Goal: Task Accomplishment & Management: Use online tool/utility

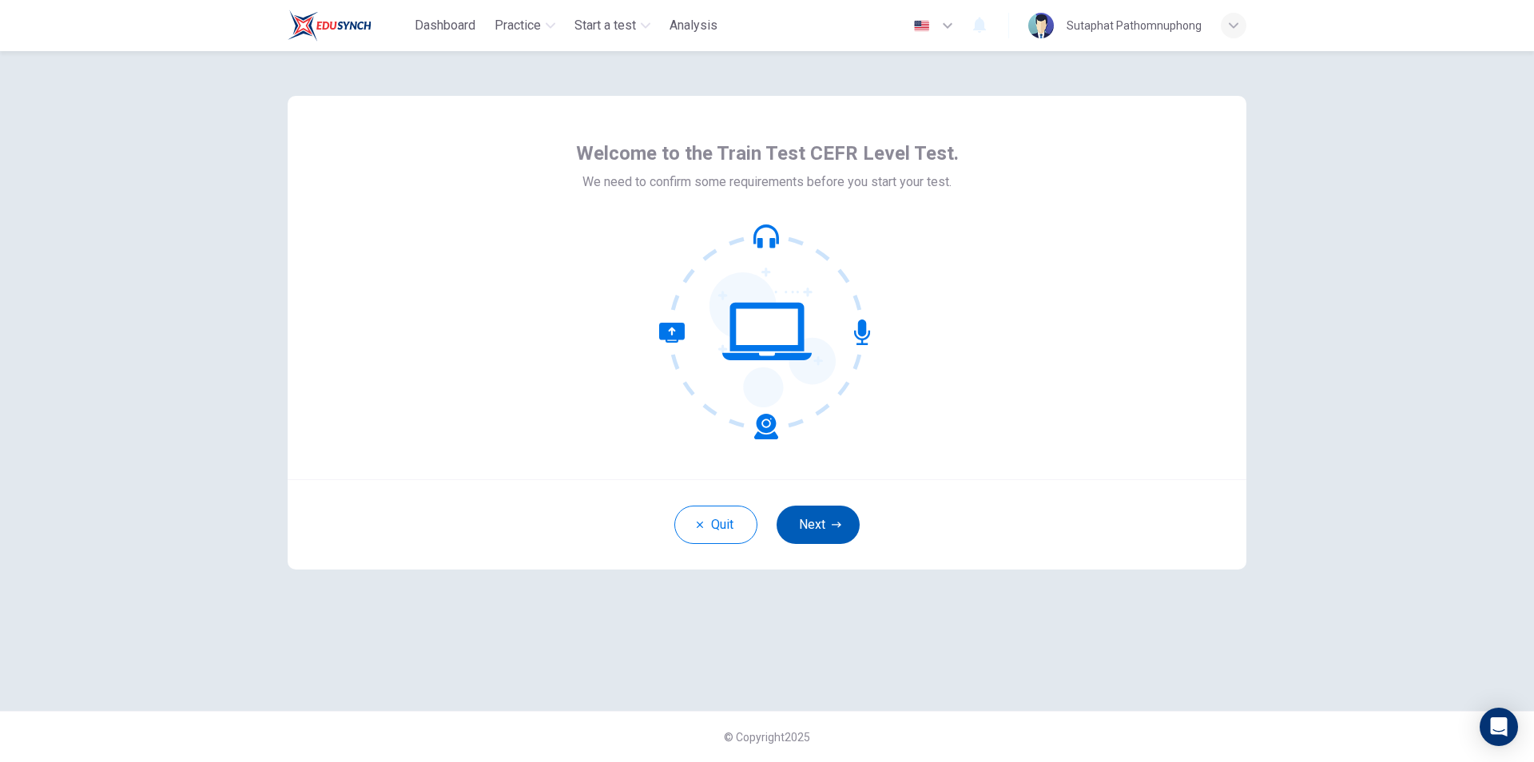
click at [827, 519] on button "Next" at bounding box center [818, 525] width 83 height 38
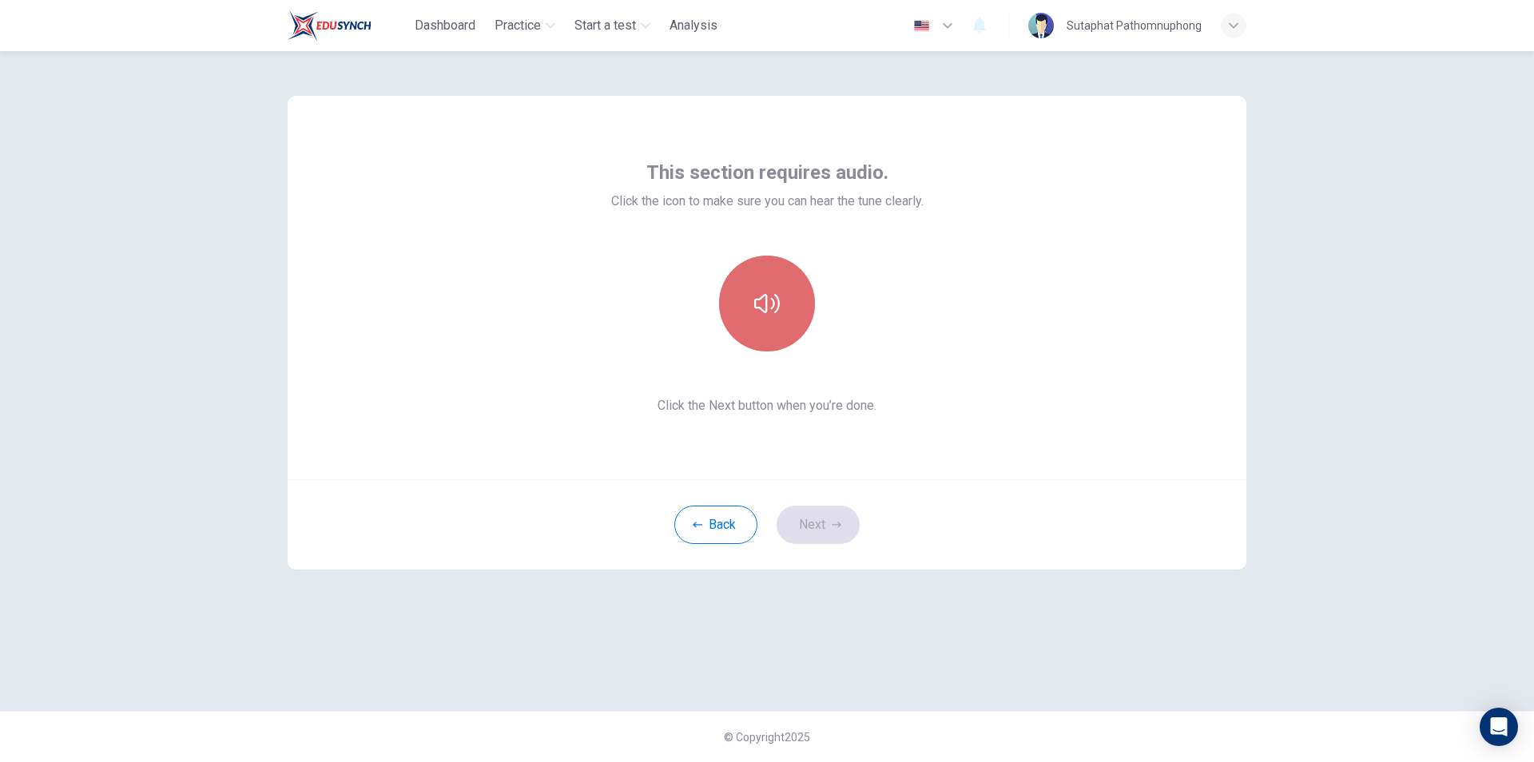
click at [766, 303] on icon "button" at bounding box center [767, 303] width 26 height 19
click at [812, 529] on button "Next" at bounding box center [818, 525] width 83 height 38
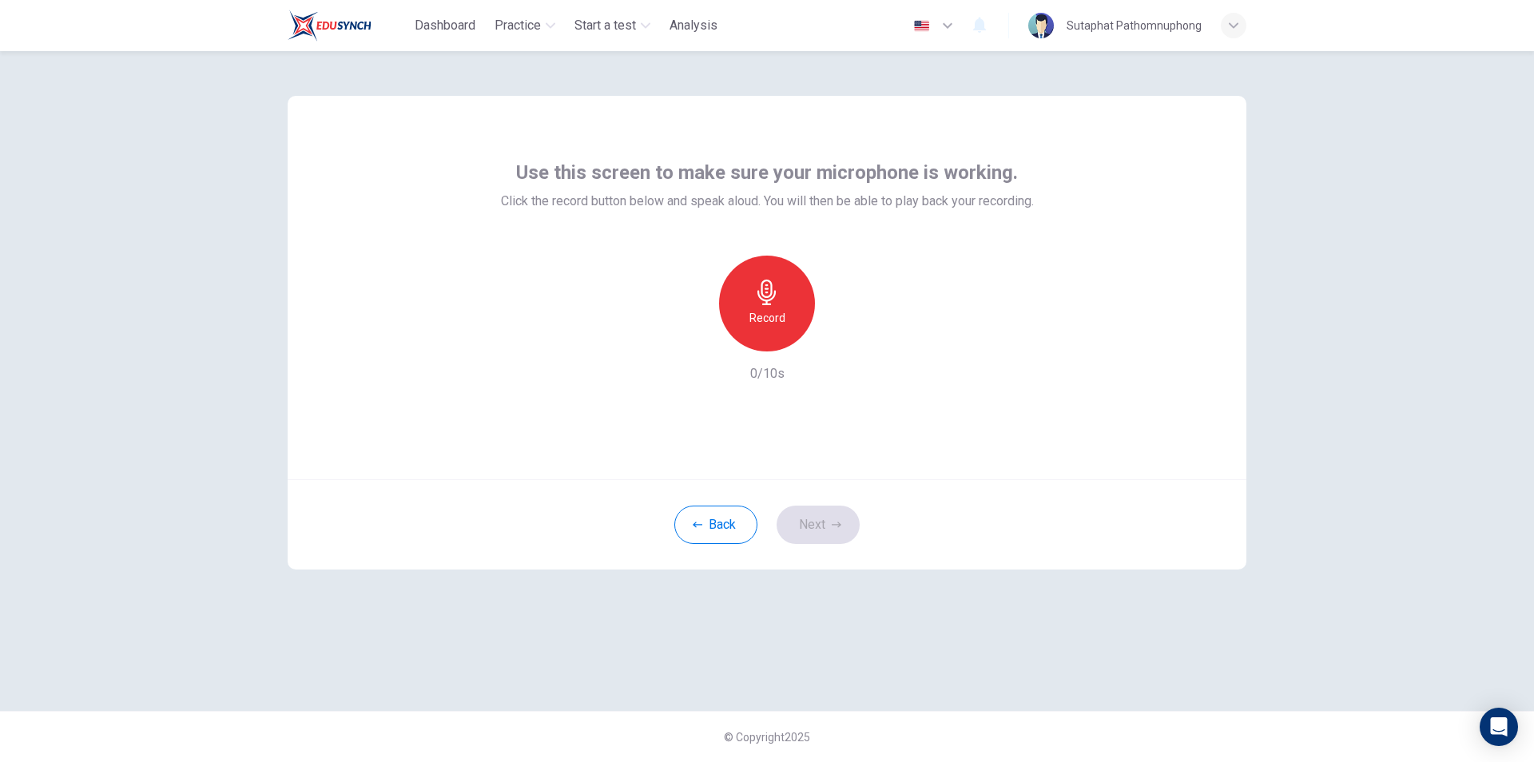
click at [767, 309] on h6 "Record" at bounding box center [768, 317] width 36 height 19
click at [840, 345] on icon "button" at bounding box center [841, 339] width 16 height 16
click at [763, 300] on icon "button" at bounding box center [767, 293] width 18 height 26
click at [834, 335] on icon "button" at bounding box center [841, 339] width 16 height 16
click at [826, 527] on button "Next" at bounding box center [818, 525] width 83 height 38
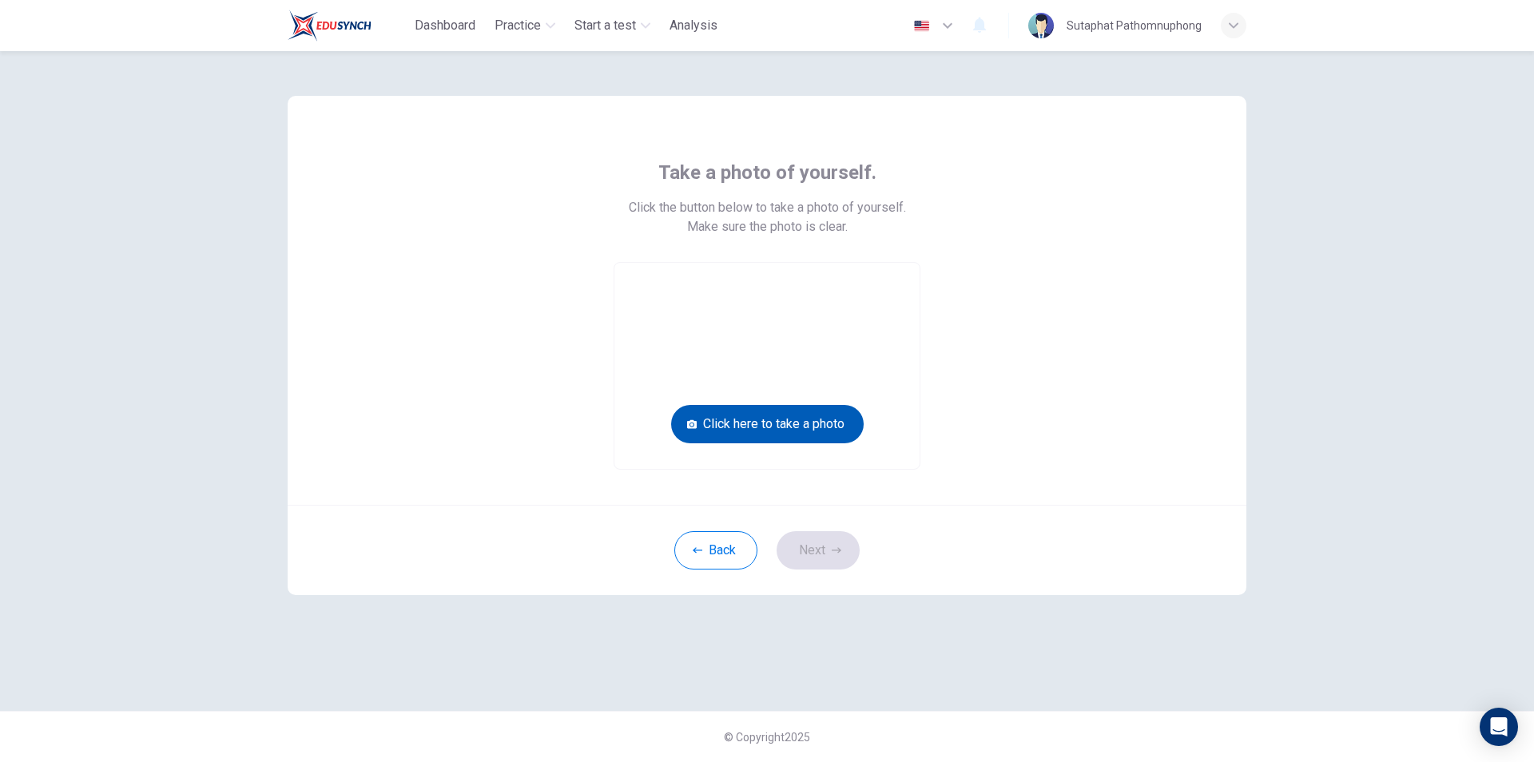
click at [793, 425] on button "Click here to take a photo" at bounding box center [767, 424] width 193 height 38
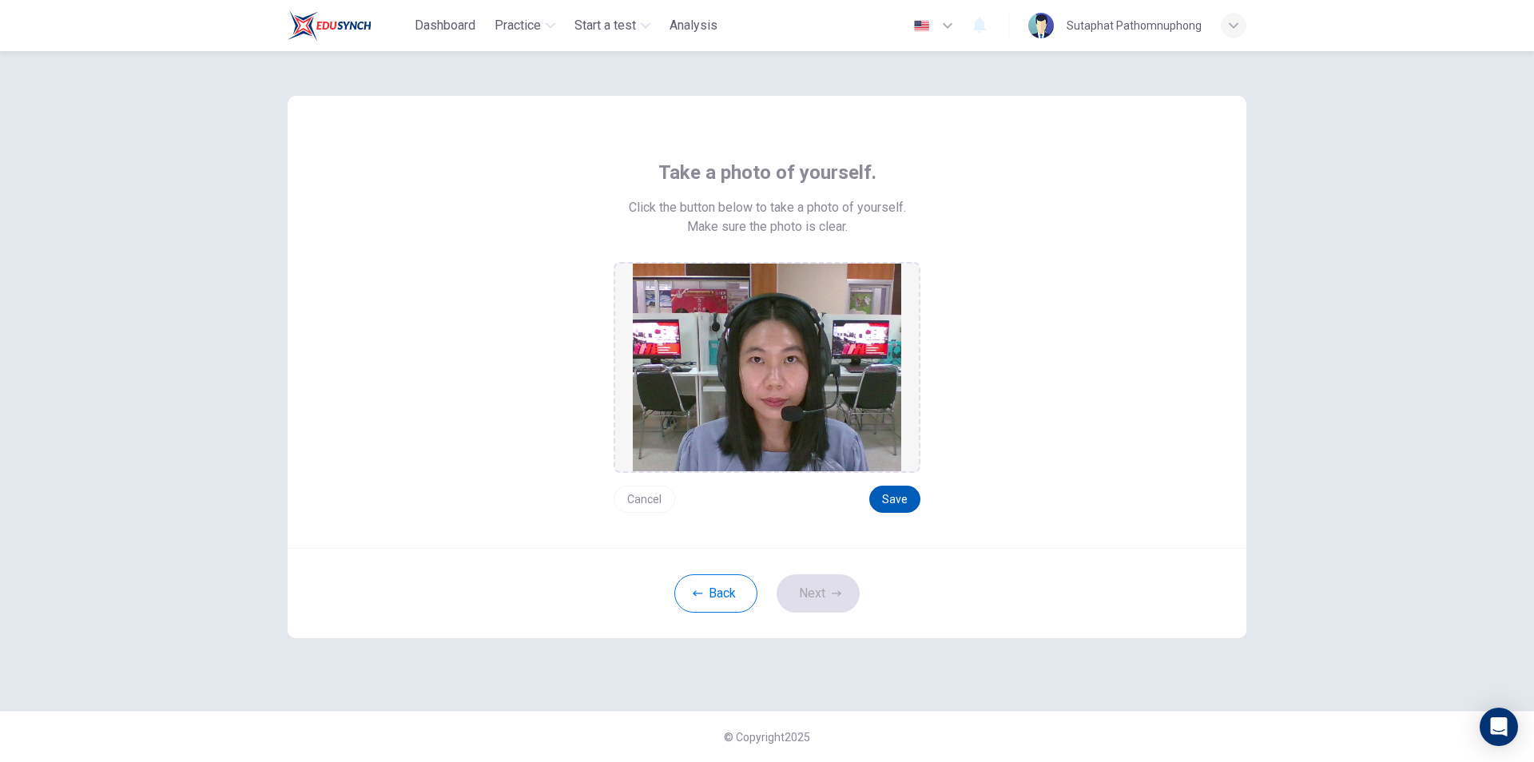
click at [894, 495] on button "Save" at bounding box center [894, 499] width 51 height 27
click at [824, 589] on button "Next" at bounding box center [818, 594] width 83 height 38
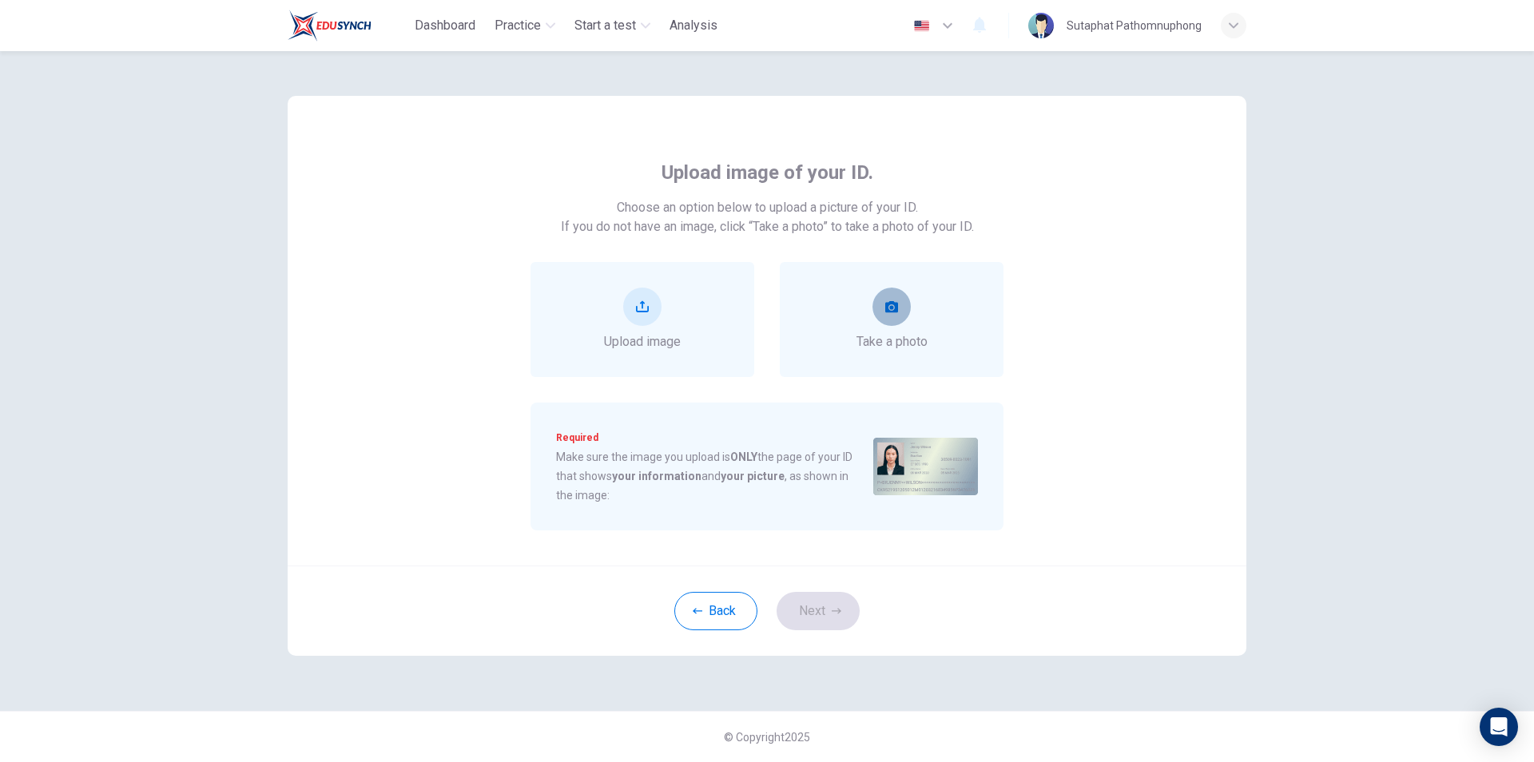
click at [909, 316] on button "take photo" at bounding box center [892, 307] width 38 height 38
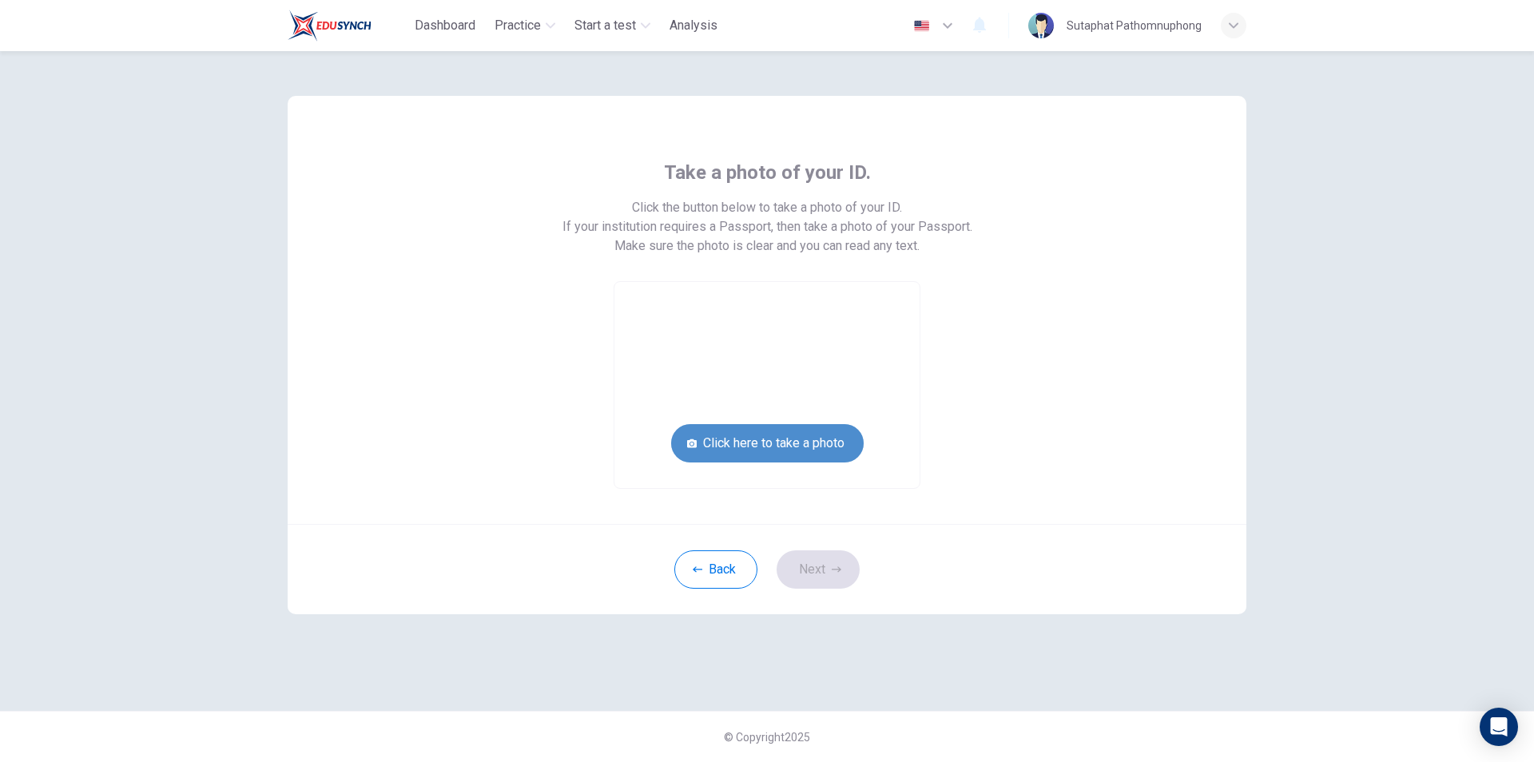
click at [809, 432] on button "Click here to take a photo" at bounding box center [767, 443] width 193 height 38
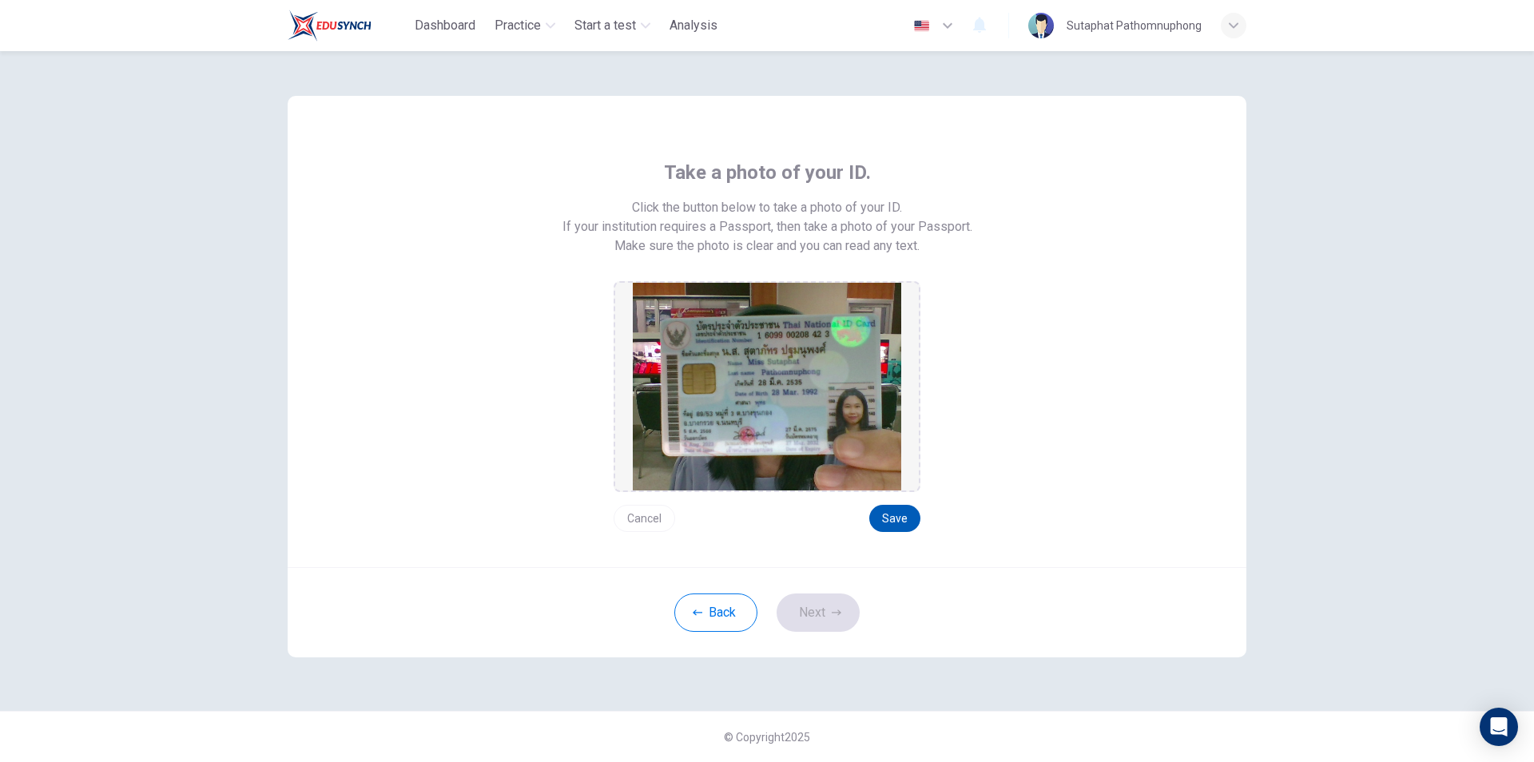
click at [892, 521] on button "Save" at bounding box center [894, 518] width 51 height 27
click at [813, 614] on button "Next" at bounding box center [818, 613] width 83 height 38
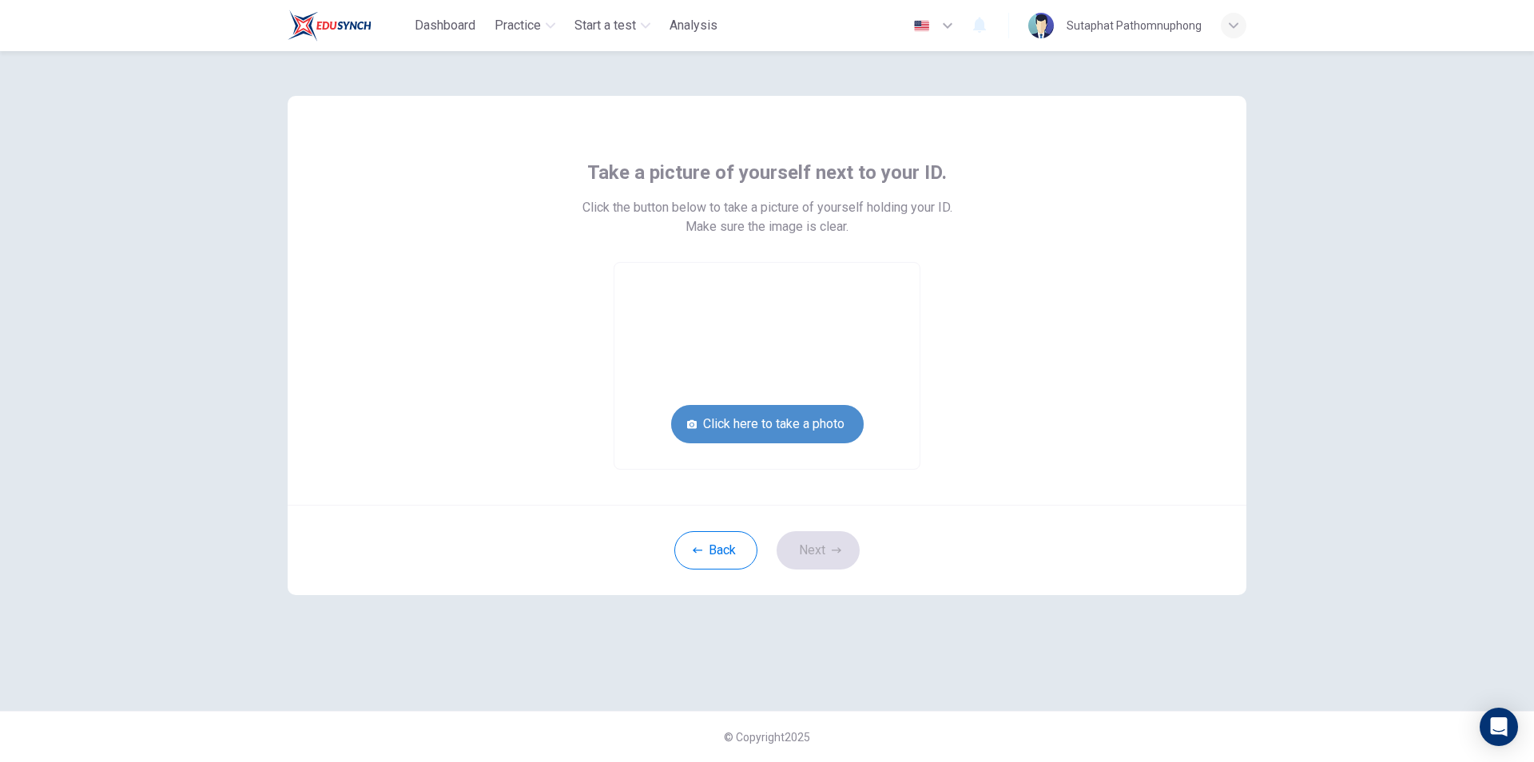
click at [751, 426] on button "Click here to take a photo" at bounding box center [767, 424] width 193 height 38
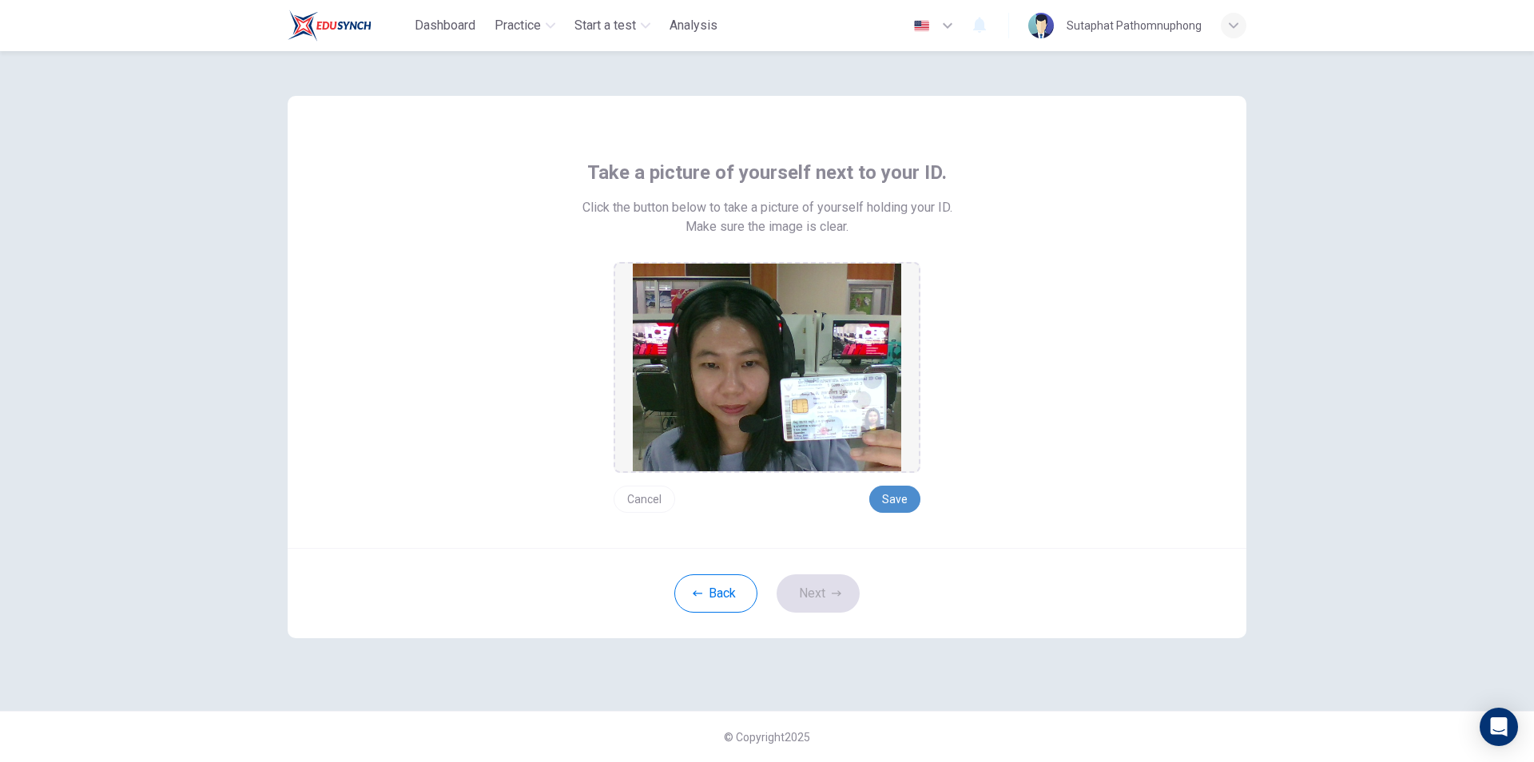
click at [907, 499] on button "Save" at bounding box center [894, 499] width 51 height 27
click at [823, 595] on button "Next" at bounding box center [818, 594] width 83 height 38
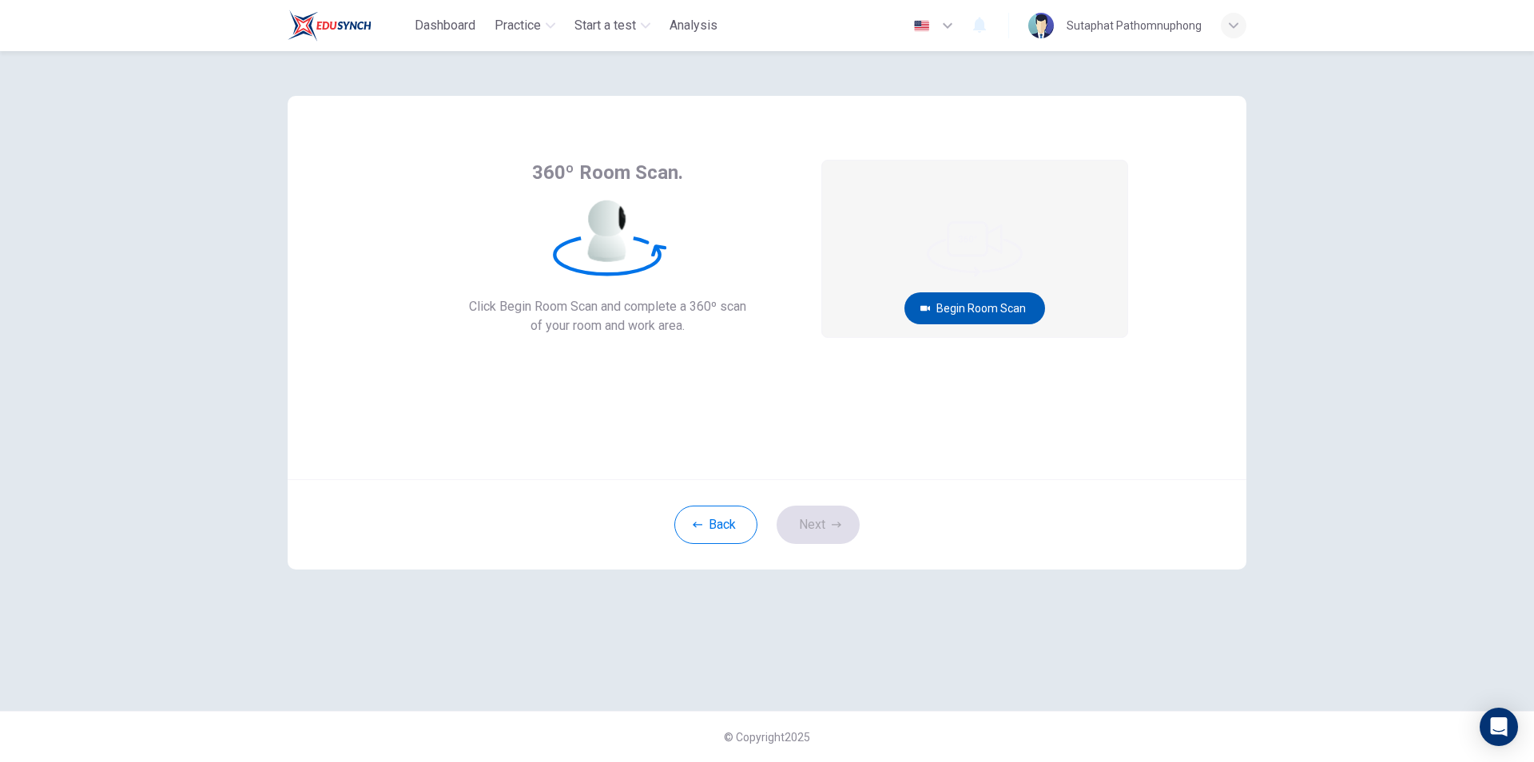
click at [947, 301] on button "Begin Room Scan" at bounding box center [975, 308] width 141 height 32
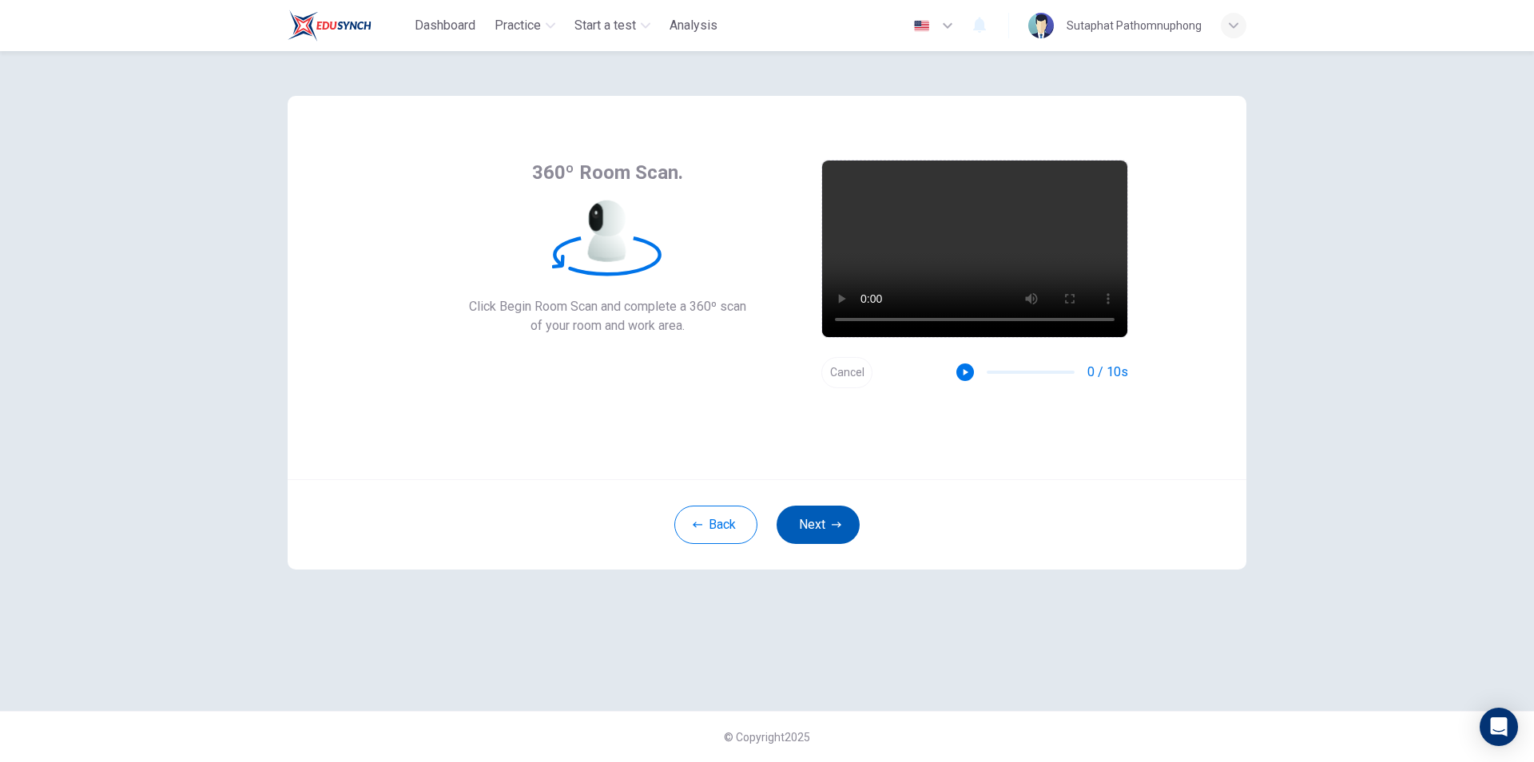
click at [825, 511] on button "Next" at bounding box center [818, 525] width 83 height 38
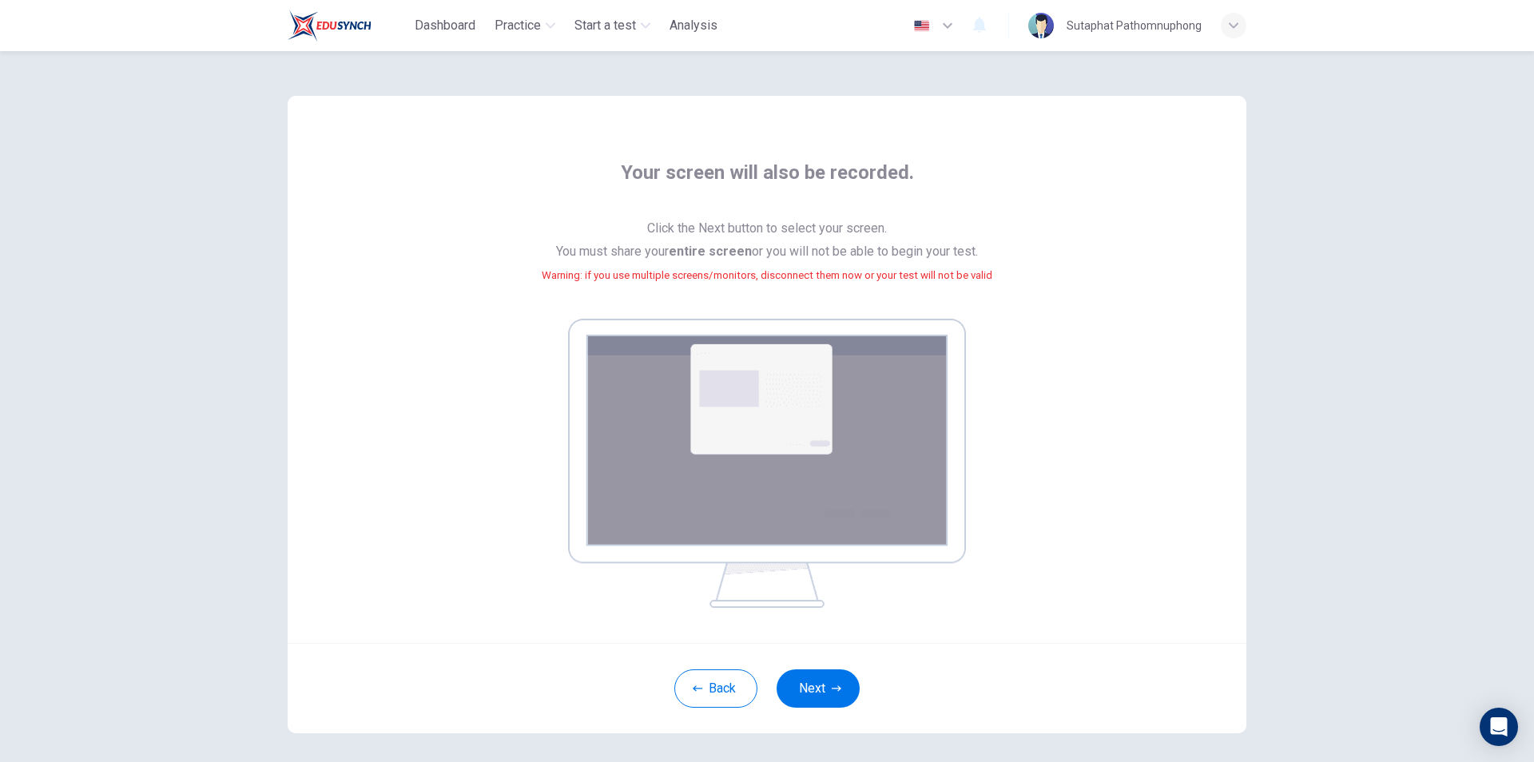
scroll to position [66, 0]
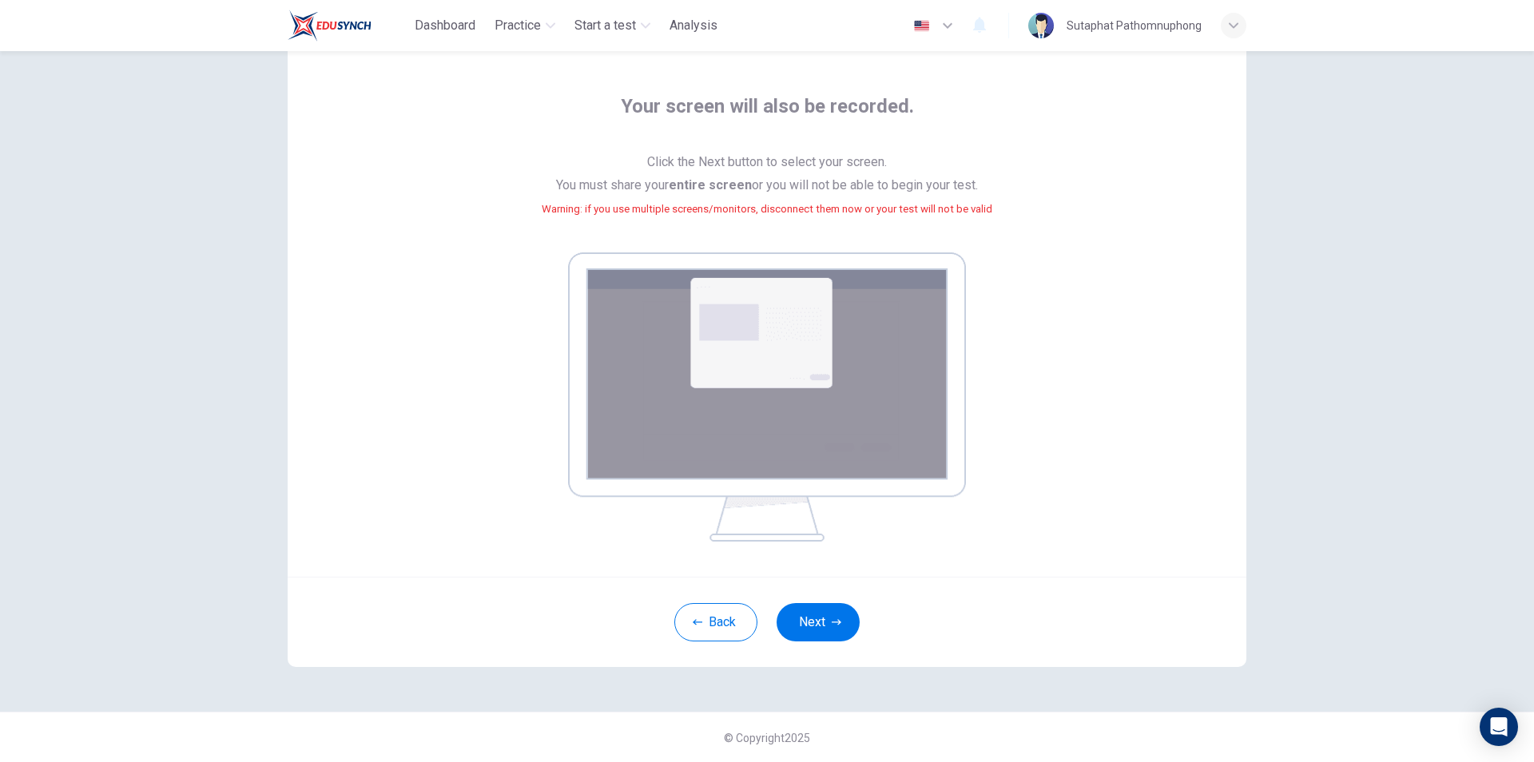
click at [826, 312] on img at bounding box center [767, 397] width 398 height 289
click at [820, 621] on button "Next" at bounding box center [818, 622] width 83 height 38
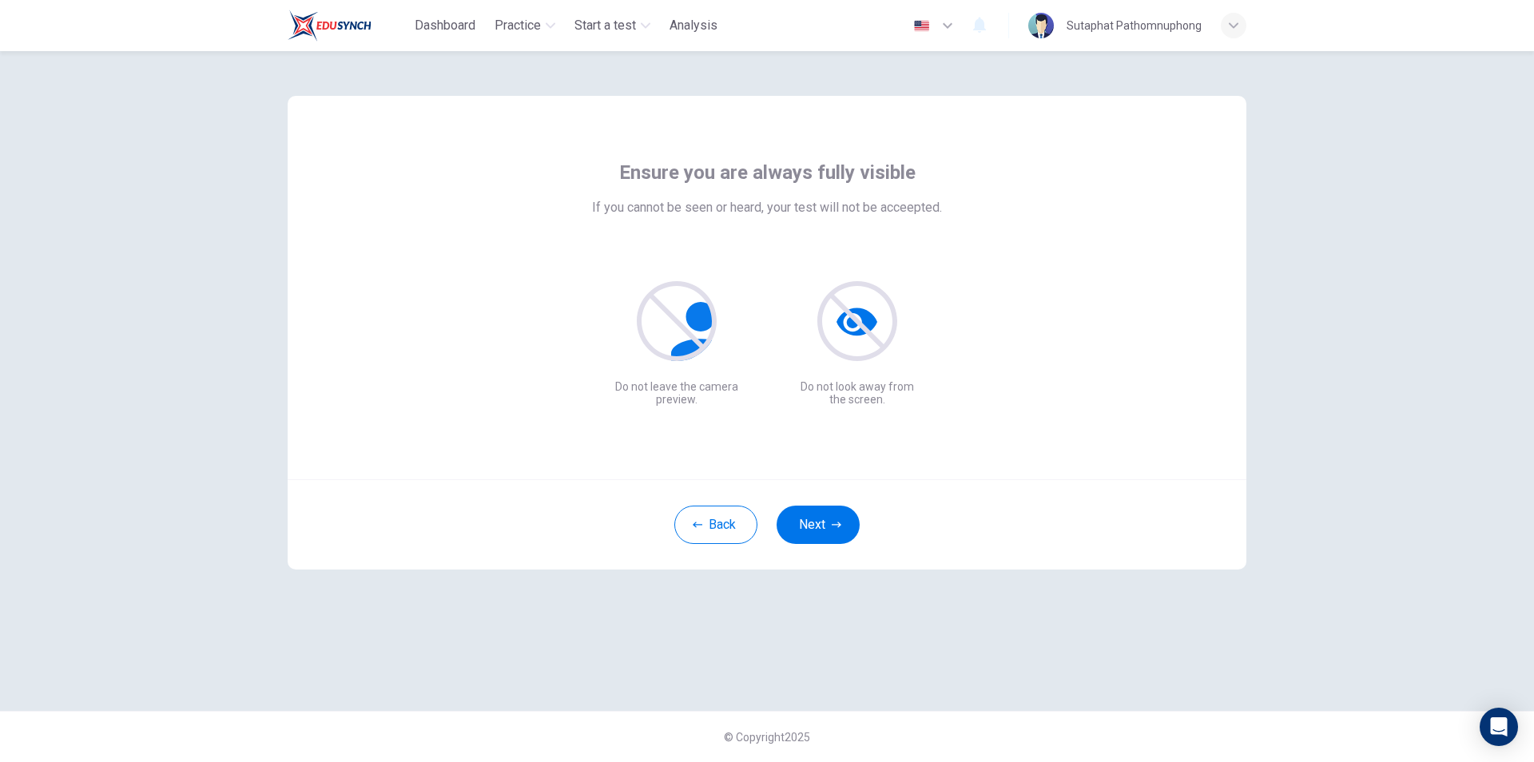
scroll to position [0, 0]
click at [817, 527] on button "Next" at bounding box center [818, 525] width 83 height 38
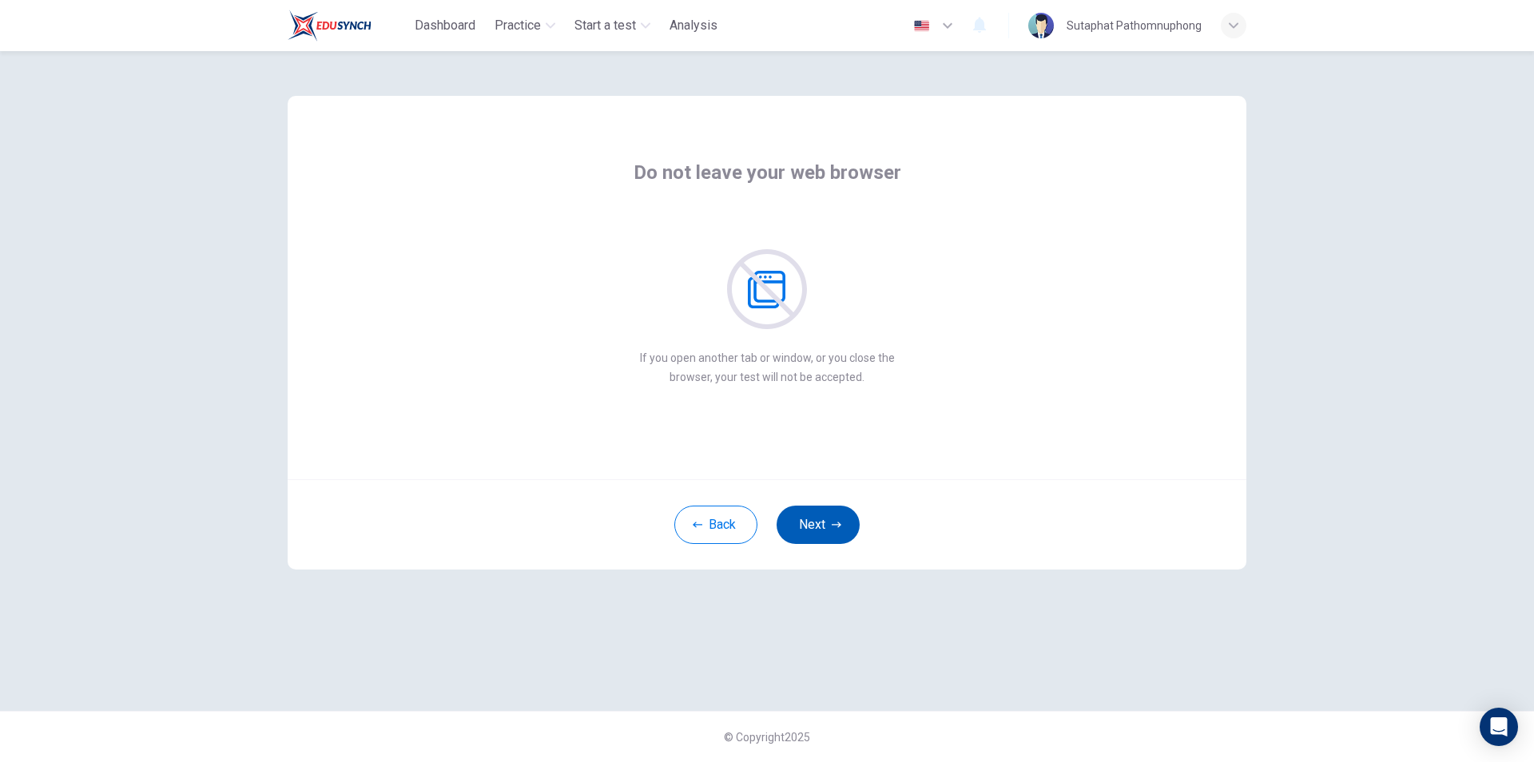
click at [796, 532] on button "Next" at bounding box center [818, 525] width 83 height 38
click at [821, 533] on button "Next" at bounding box center [818, 525] width 83 height 38
click at [819, 526] on button "Next" at bounding box center [818, 525] width 83 height 38
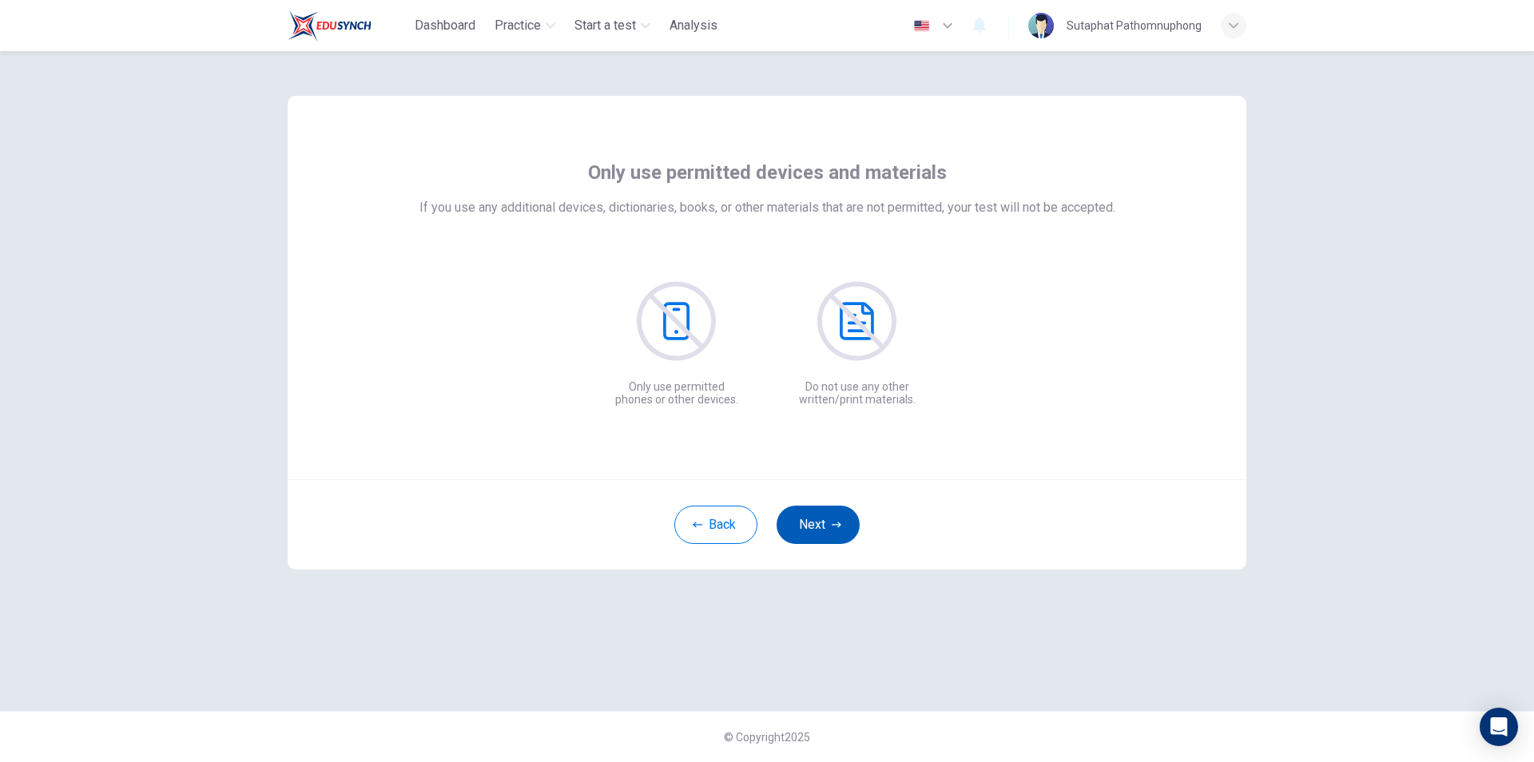
click at [821, 529] on button "Next" at bounding box center [818, 525] width 83 height 38
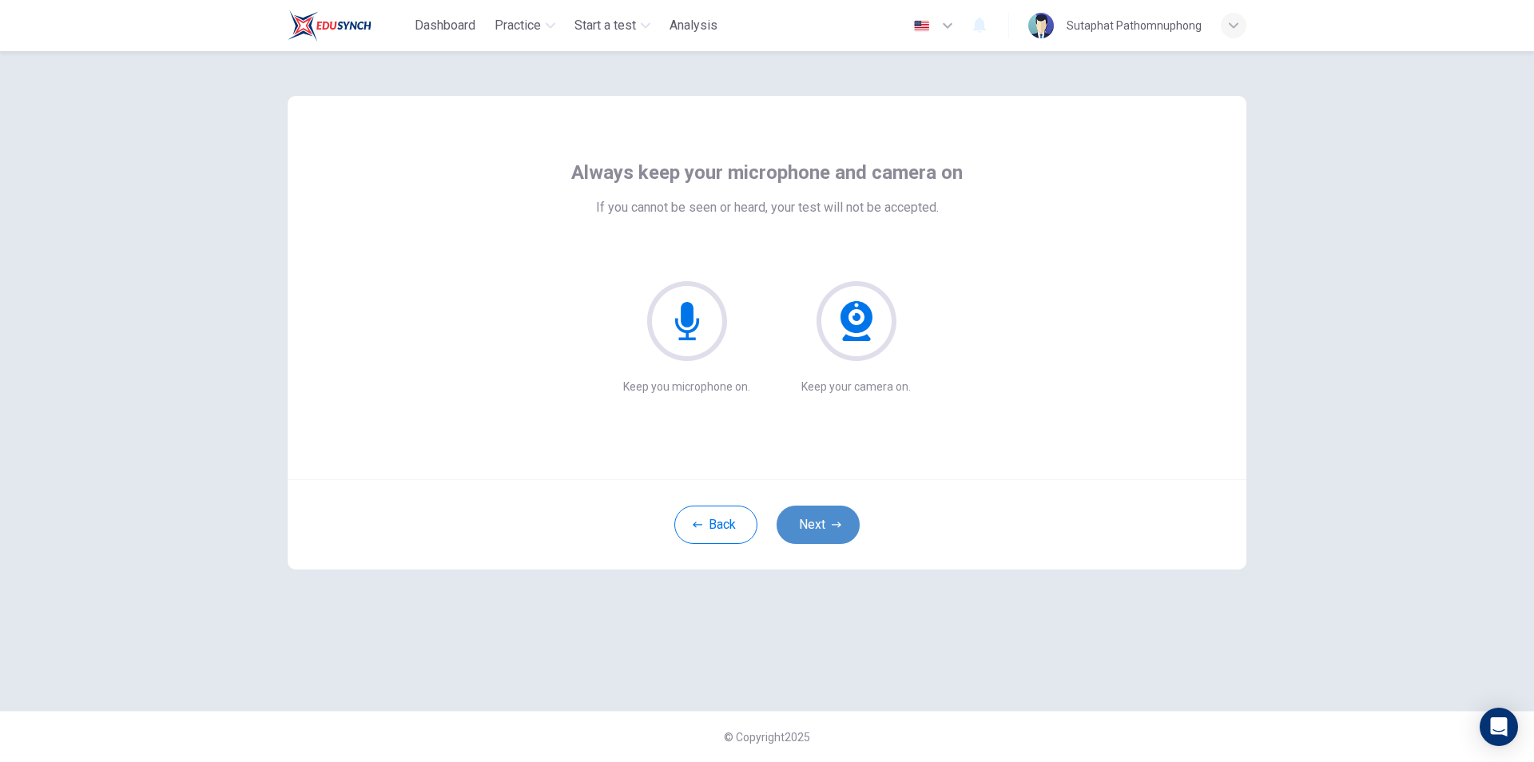
click at [797, 515] on button "Next" at bounding box center [818, 525] width 83 height 38
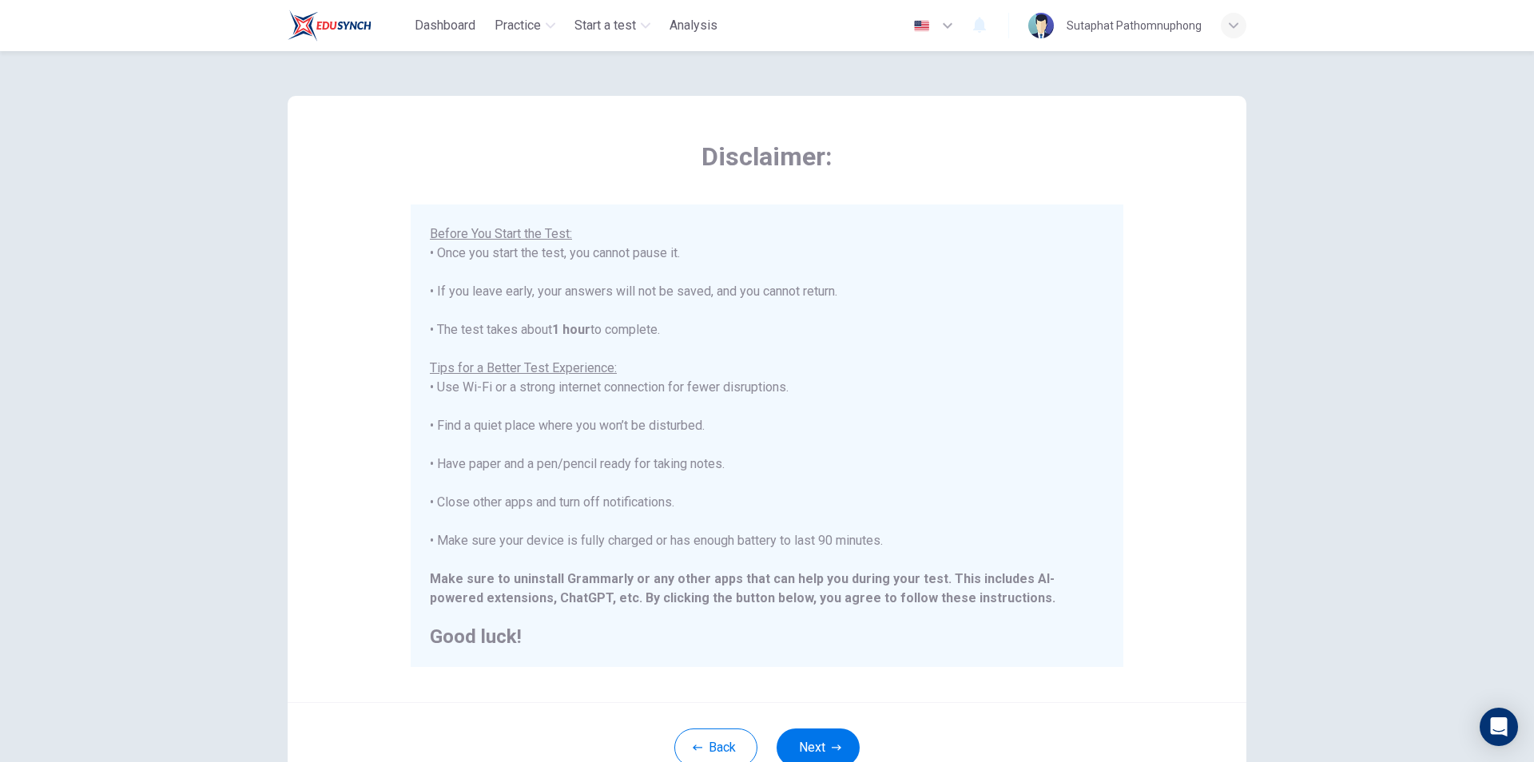
scroll to position [80, 0]
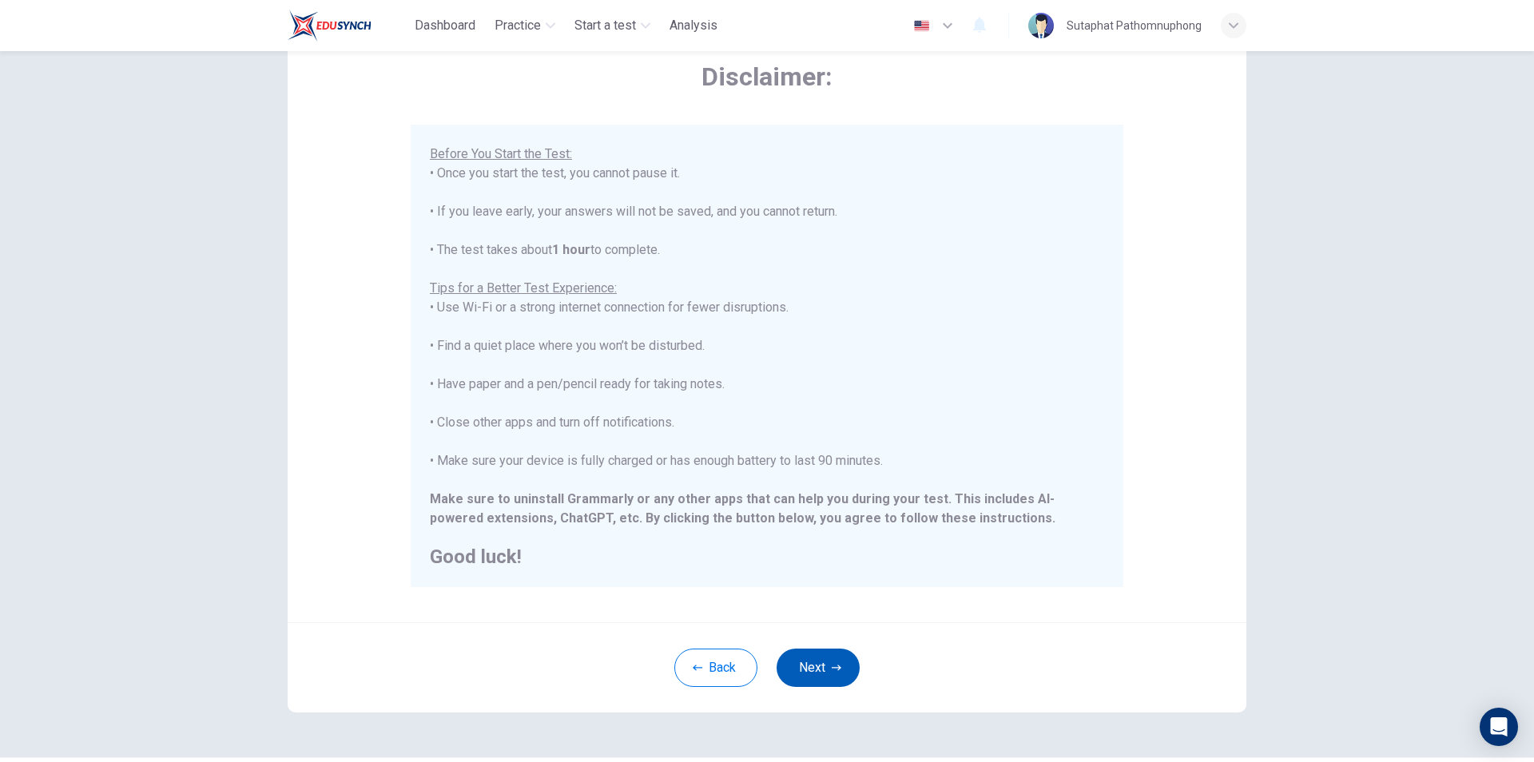
click at [787, 656] on button "Next" at bounding box center [818, 668] width 83 height 38
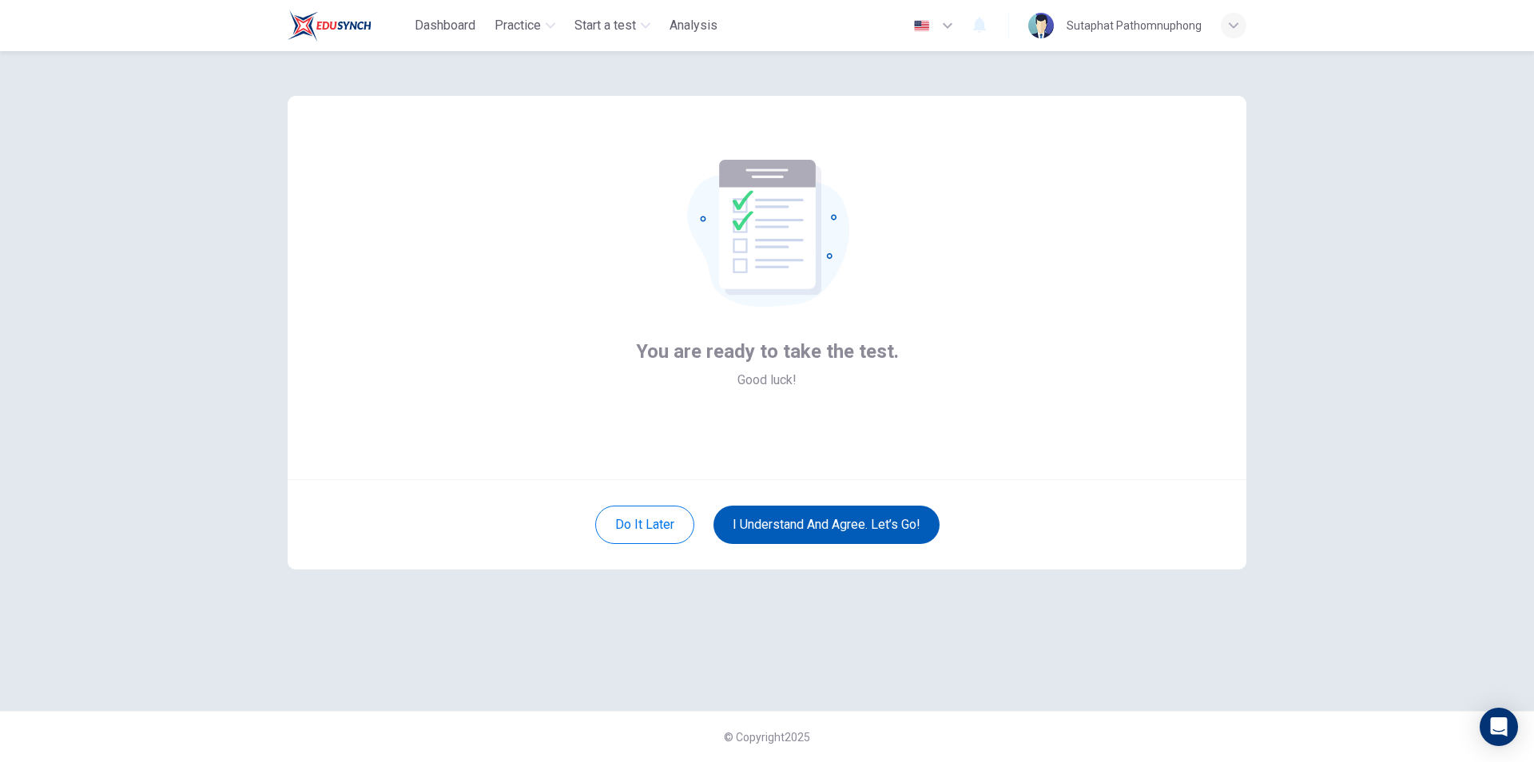
scroll to position [0, 0]
click at [800, 522] on button "I understand and agree. Let’s go!" at bounding box center [827, 525] width 226 height 38
